Goal: Task Accomplishment & Management: Use online tool/utility

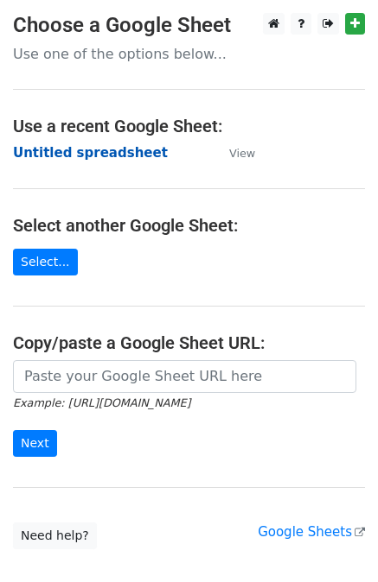
click at [97, 153] on strong "Untitled spreadsheet" at bounding box center [90, 153] width 155 height 16
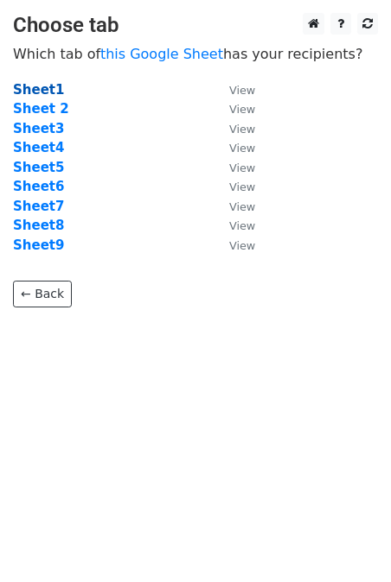
click at [40, 92] on strong "Sheet1" at bounding box center [38, 90] width 51 height 16
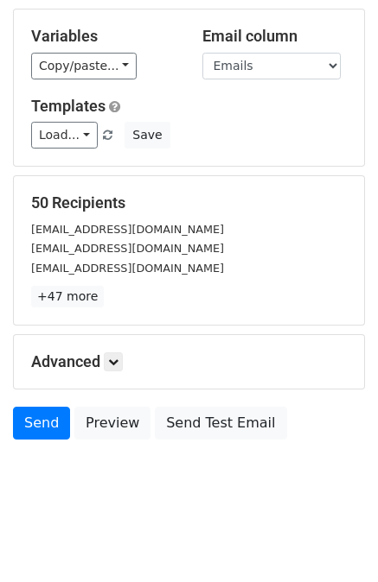
scroll to position [86, 0]
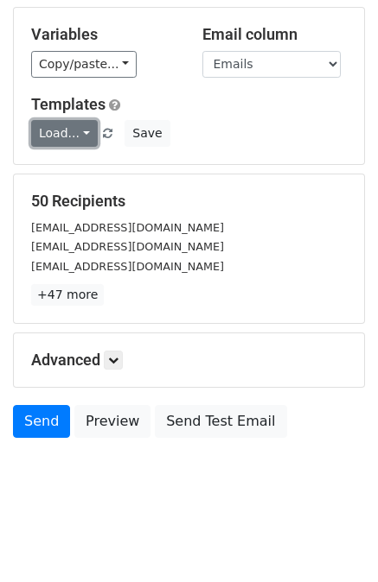
click at [83, 129] on link "Load..." at bounding box center [64, 133] width 67 height 27
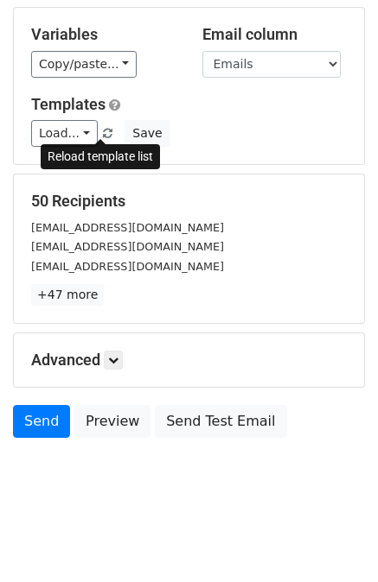
click at [104, 132] on span at bounding box center [108, 134] width 10 height 11
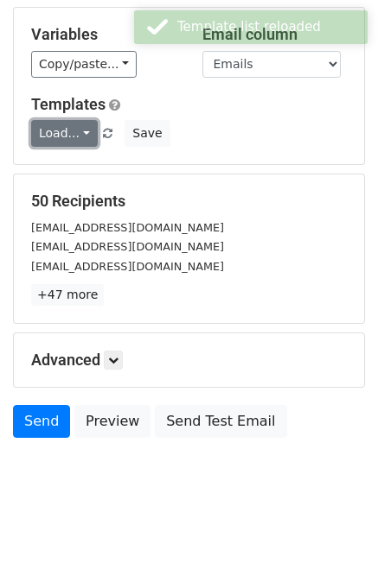
click at [85, 133] on link "Load..." at bounding box center [64, 133] width 67 height 27
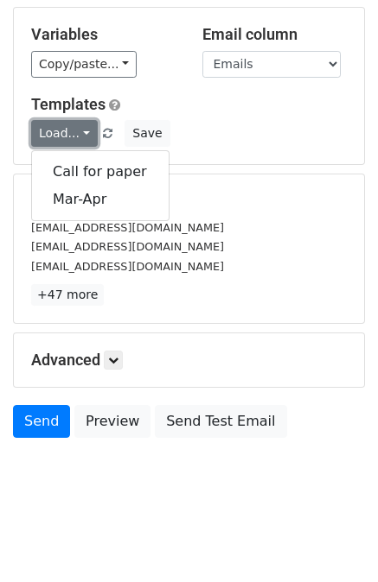
click at [85, 133] on link "Load..." at bounding box center [64, 133] width 67 height 27
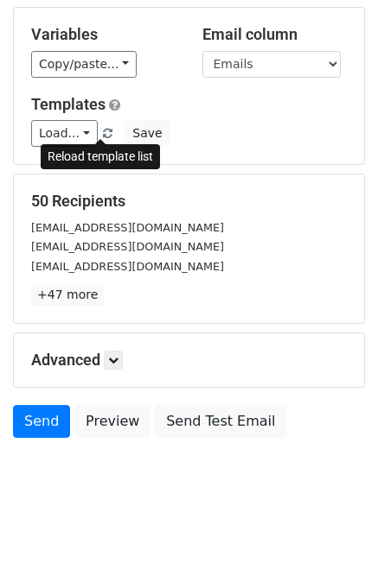
click at [103, 130] on span at bounding box center [108, 134] width 10 height 11
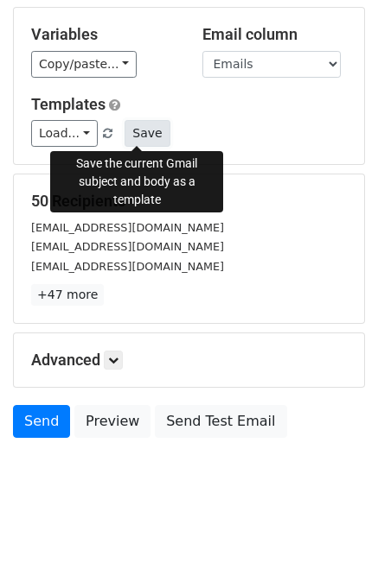
click at [131, 132] on button "Save" at bounding box center [146, 133] width 45 height 27
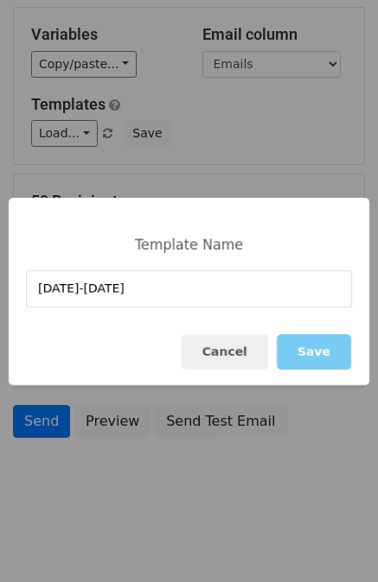
type input "Sep-Oct 2025"
click at [327, 354] on button "Save" at bounding box center [313, 351] width 74 height 35
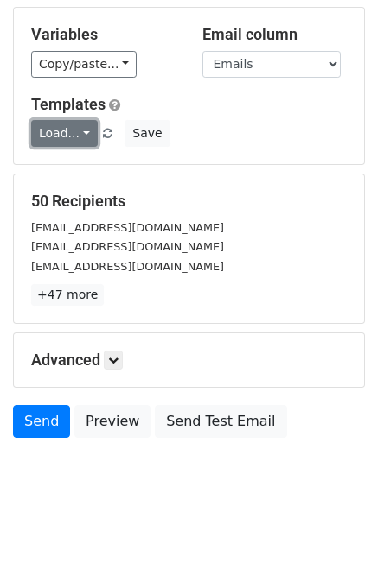
click at [79, 130] on link "Load..." at bounding box center [64, 133] width 67 height 27
click at [82, 131] on link "Load..." at bounding box center [64, 133] width 67 height 27
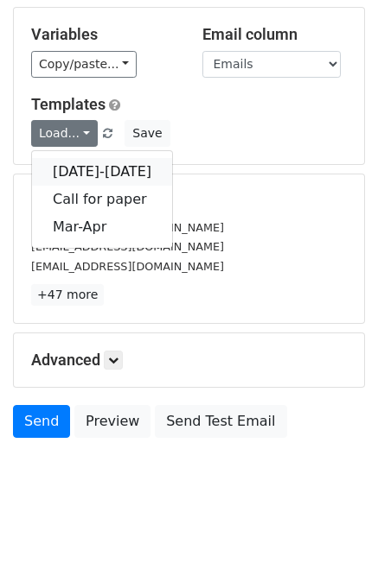
click at [79, 159] on link "Sep-Oct 2025" at bounding box center [102, 172] width 140 height 28
